Goal: Task Accomplishment & Management: Manage account settings

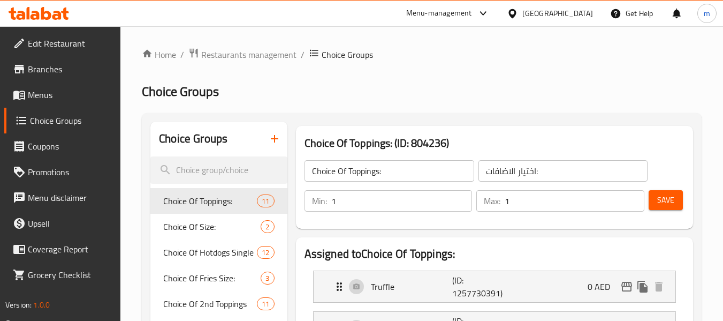
drag, startPoint x: 553, startPoint y: 10, endPoint x: 540, endPoint y: 10, distance: 12.8
click at [553, 10] on div "[GEOGRAPHIC_DATA]" at bounding box center [557, 13] width 71 height 12
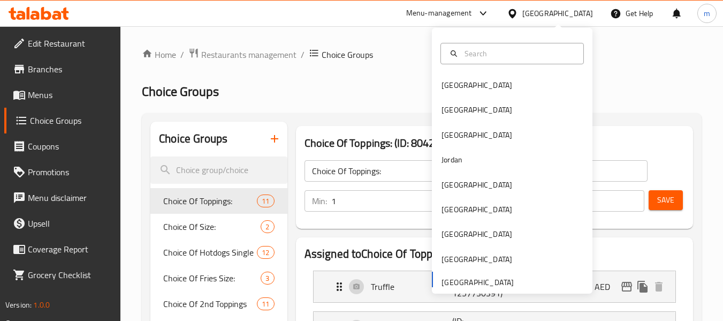
click at [35, 88] on span "Menus" at bounding box center [70, 94] width 85 height 13
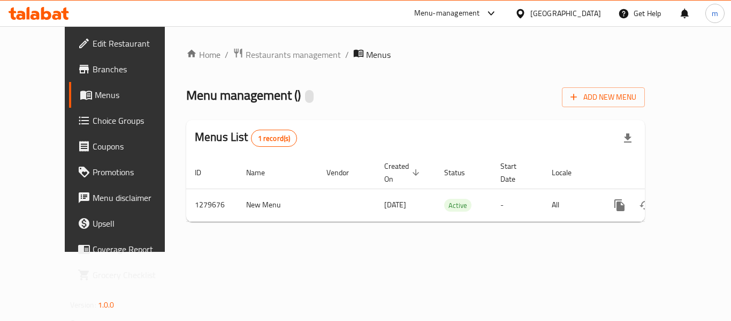
click at [555, 13] on div "[GEOGRAPHIC_DATA]" at bounding box center [565, 13] width 71 height 12
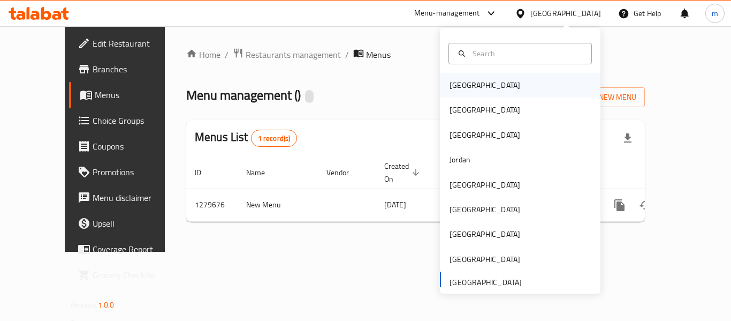
click at [486, 97] on div "[GEOGRAPHIC_DATA]" at bounding box center [520, 85] width 161 height 25
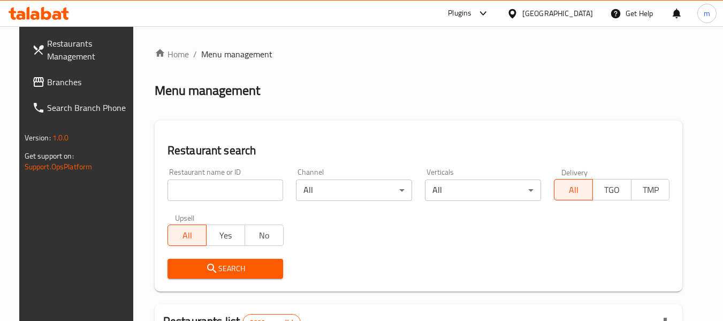
click at [575, 13] on div "[GEOGRAPHIC_DATA]" at bounding box center [557, 13] width 71 height 12
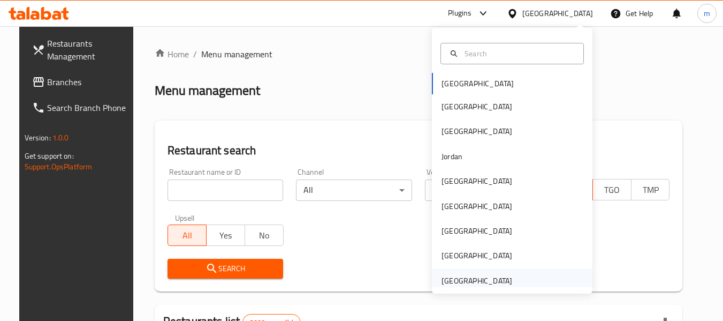
click at [470, 276] on div "[GEOGRAPHIC_DATA]" at bounding box center [476, 281] width 71 height 12
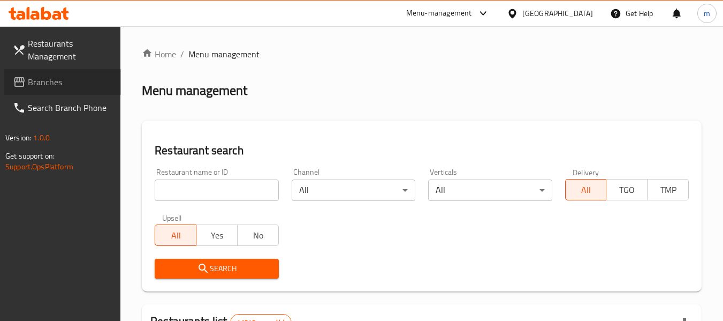
click at [62, 85] on span "Branches" at bounding box center [70, 81] width 85 height 13
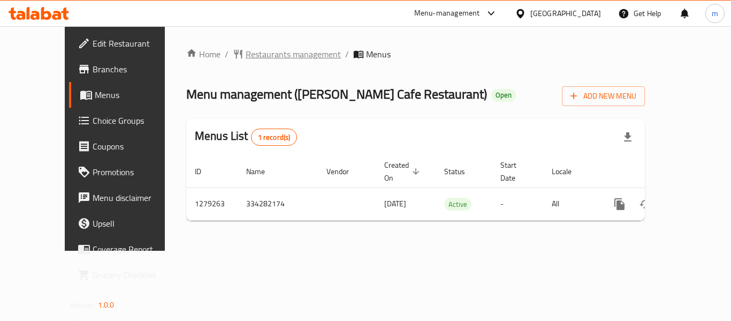
click at [253, 57] on span "Restaurants management" at bounding box center [293, 54] width 95 height 13
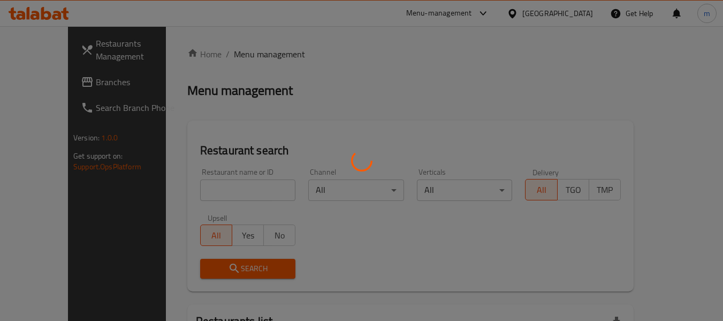
click at [207, 195] on div at bounding box center [361, 160] width 723 height 321
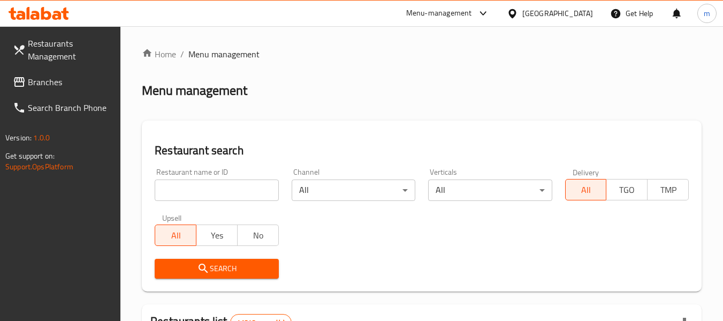
click at [207, 195] on input "search" at bounding box center [217, 189] width 124 height 21
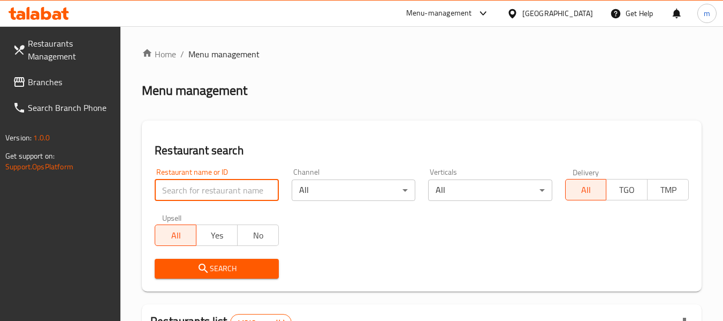
paste input "693214"
type input "693214"
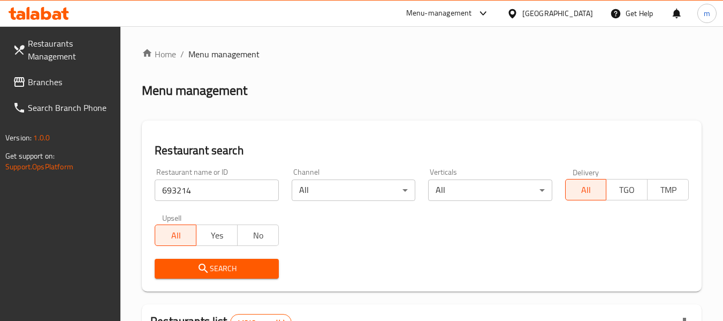
click at [224, 269] on span "Search" at bounding box center [216, 268] width 106 height 13
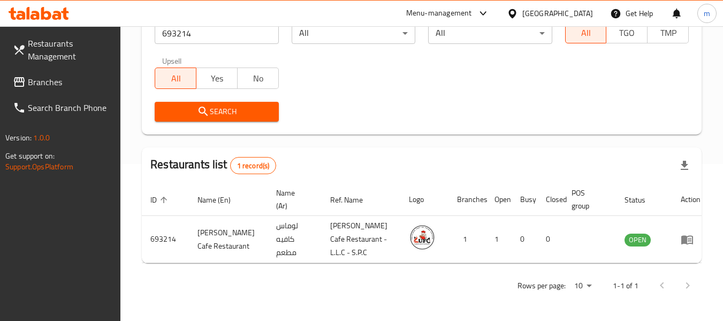
scroll to position [157, 0]
click at [687, 237] on link "enhanced table" at bounding box center [691, 239] width 20 height 13
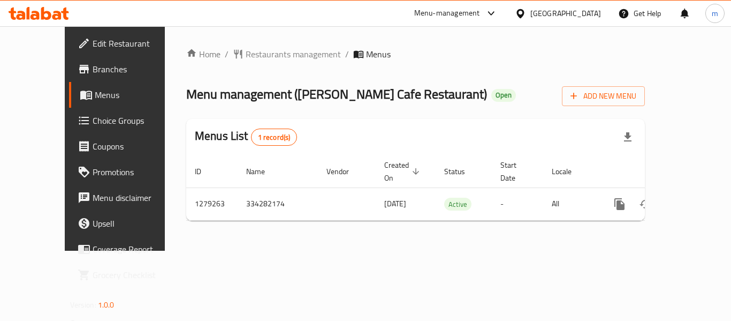
click at [93, 124] on span "Choice Groups" at bounding box center [136, 120] width 86 height 13
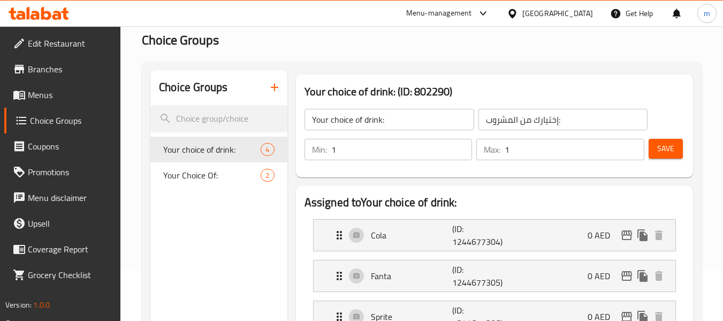
scroll to position [107, 0]
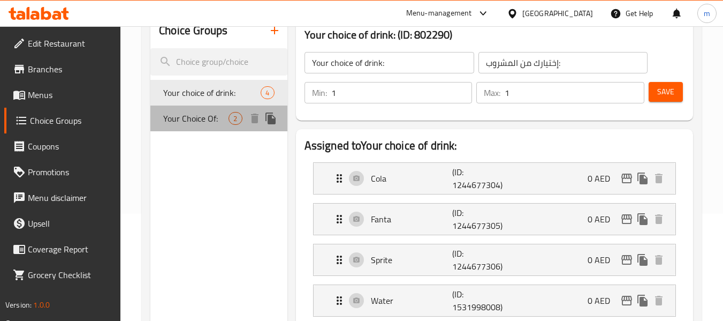
click at [222, 120] on span "Your Choice Of:" at bounding box center [195, 118] width 65 height 13
type input "Your Choice Of:"
type input "إختيارك من:"
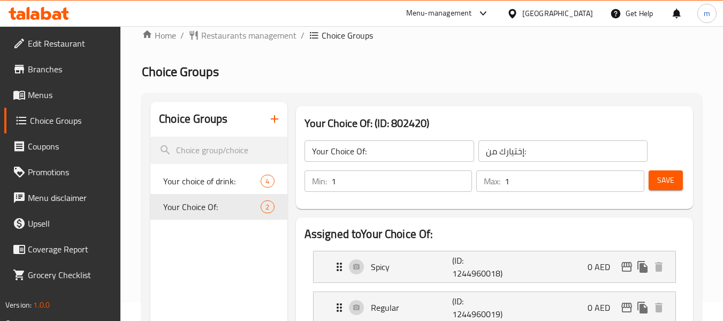
scroll to position [0, 0]
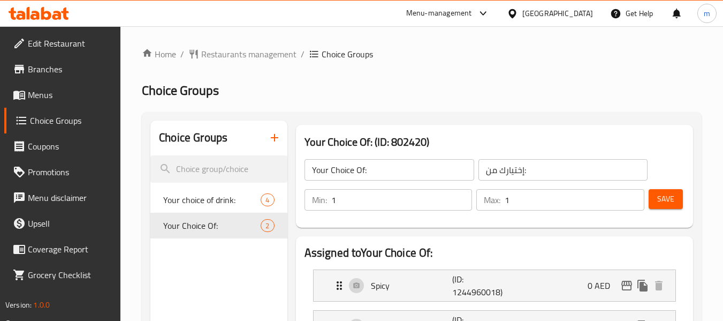
click at [568, 11] on div "[GEOGRAPHIC_DATA]" at bounding box center [557, 13] width 71 height 12
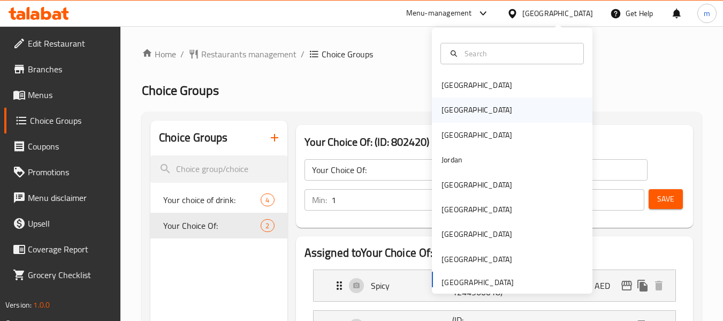
click at [446, 115] on div "[GEOGRAPHIC_DATA]" at bounding box center [476, 110] width 71 height 12
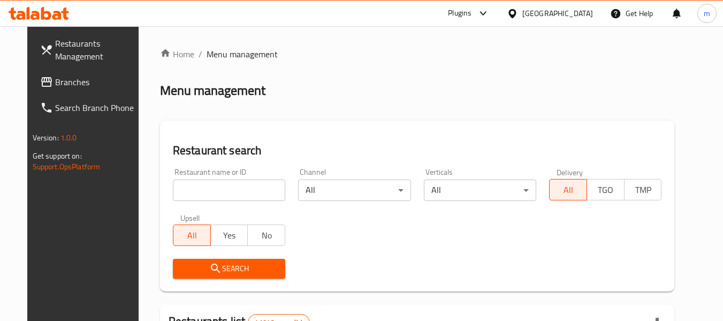
click at [583, 13] on div "[GEOGRAPHIC_DATA]" at bounding box center [557, 13] width 71 height 12
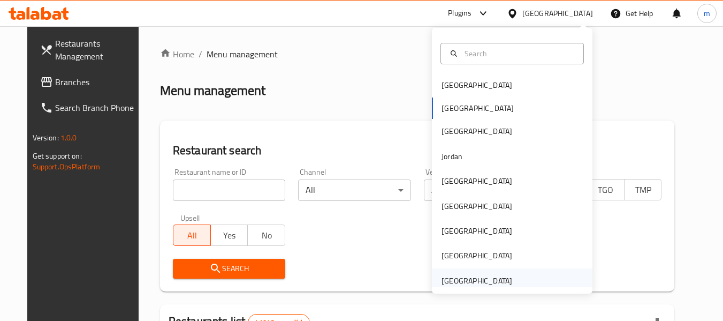
click at [468, 281] on div "[GEOGRAPHIC_DATA]" at bounding box center [476, 281] width 71 height 12
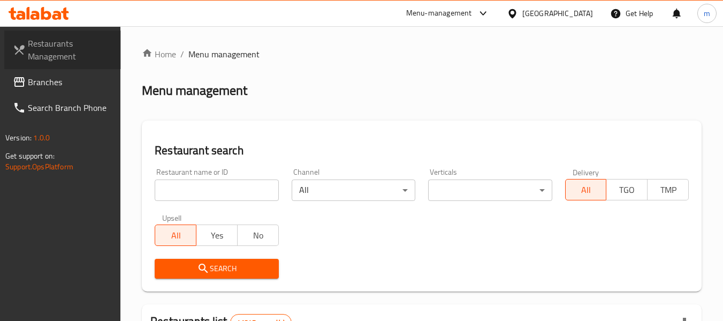
click at [52, 67] on link "Restaurants Management" at bounding box center [62, 50] width 117 height 39
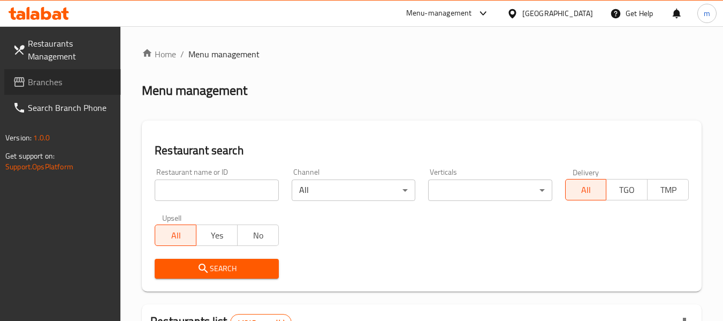
click at [63, 81] on span "Branches" at bounding box center [70, 81] width 85 height 13
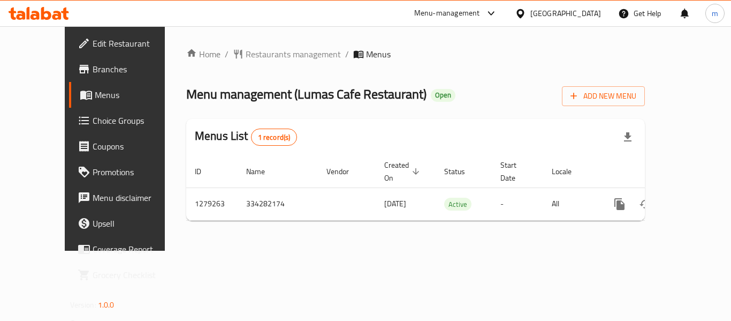
click at [246, 52] on span "Restaurants management" at bounding box center [293, 54] width 95 height 13
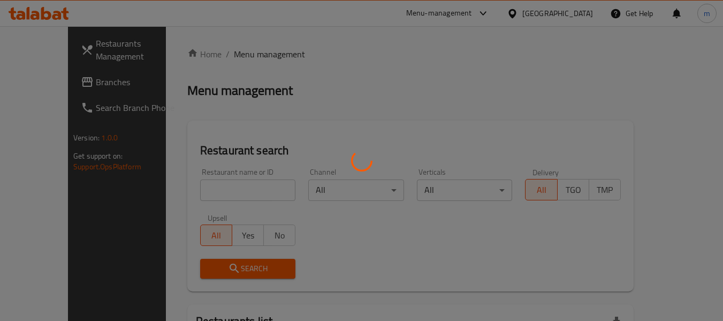
click at [209, 187] on div at bounding box center [361, 160] width 723 height 321
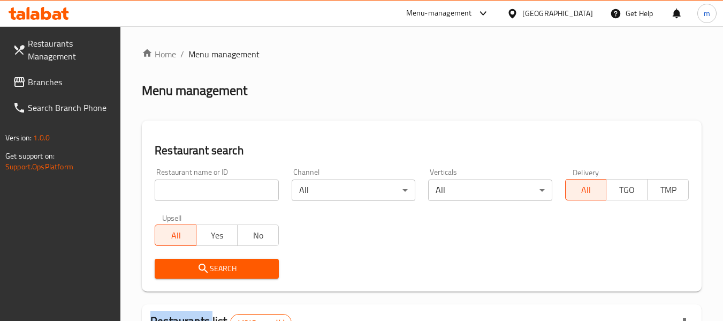
click at [209, 187] on div at bounding box center [361, 160] width 723 height 321
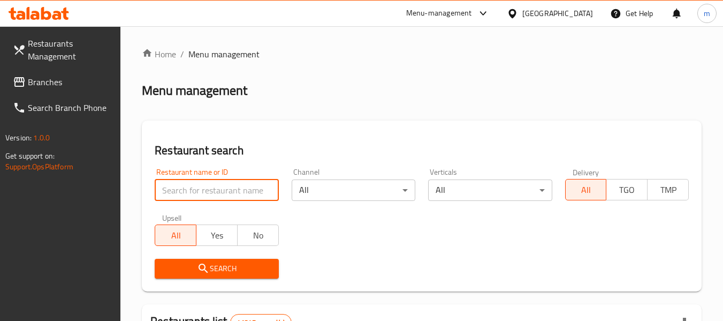
click at [209, 187] on input "search" at bounding box center [217, 189] width 124 height 21
paste input "693214"
type input "693214"
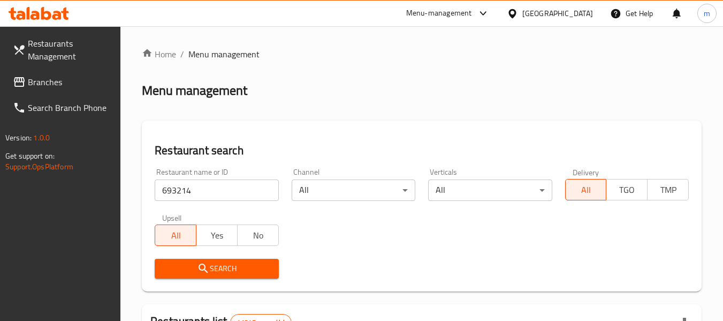
click at [228, 264] on span "Search" at bounding box center [216, 268] width 106 height 13
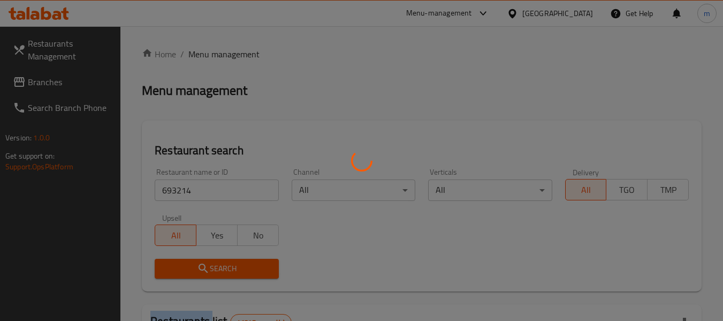
click at [228, 264] on div at bounding box center [361, 160] width 723 height 321
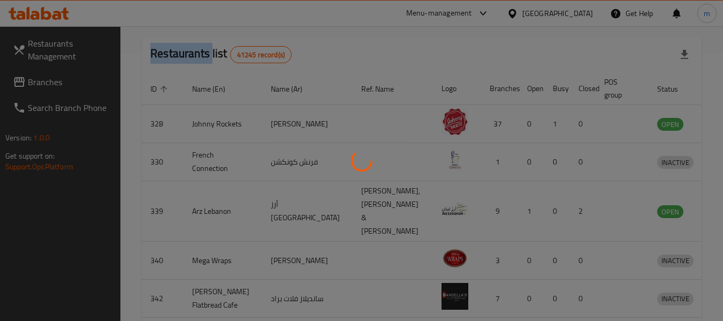
scroll to position [157, 0]
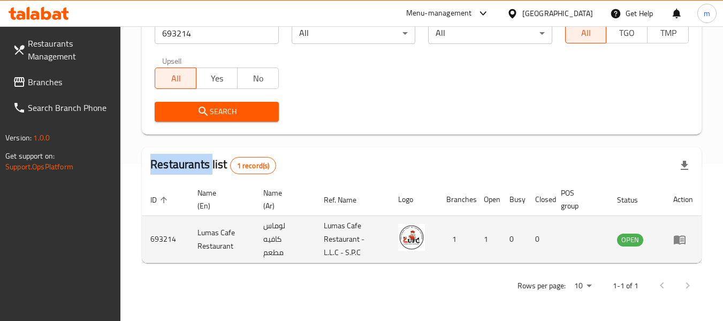
click at [415, 236] on img "enhanced table" at bounding box center [411, 237] width 27 height 27
